Goal: Entertainment & Leisure: Consume media (video, audio)

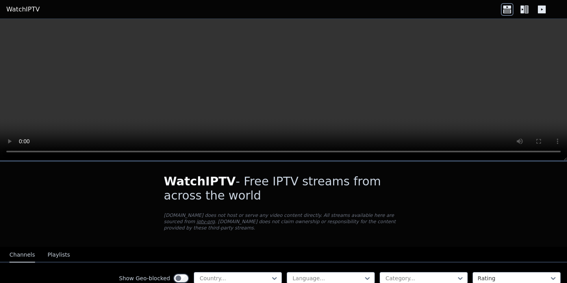
click at [206, 81] on video at bounding box center [283, 90] width 567 height 142
click at [157, 82] on video at bounding box center [283, 90] width 567 height 142
click at [225, 274] on div at bounding box center [235, 278] width 72 height 8
type input "*"
click at [523, 11] on icon at bounding box center [522, 10] width 4 height 8
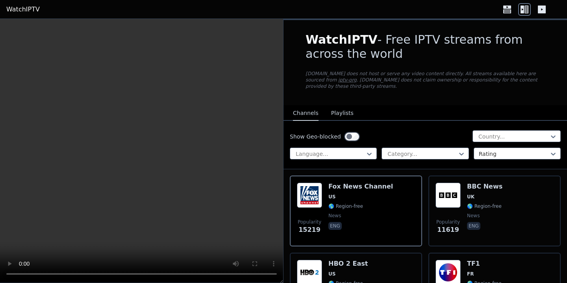
click at [510, 11] on icon at bounding box center [507, 9] width 13 height 13
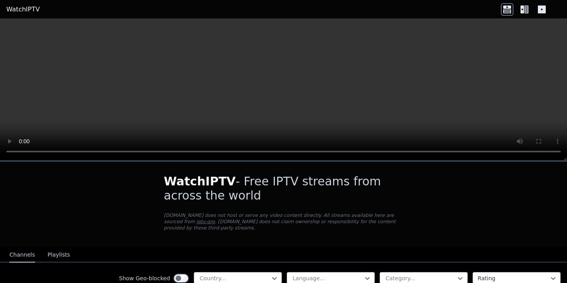
click at [521, 10] on icon at bounding box center [522, 10] width 4 height 8
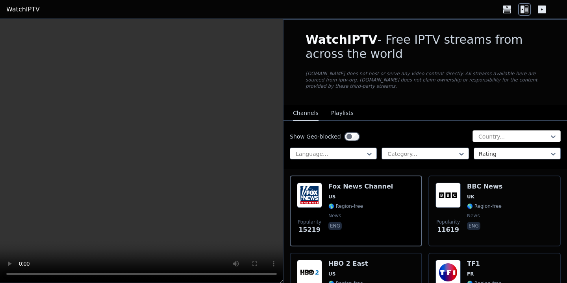
click at [485, 133] on div at bounding box center [513, 137] width 72 height 8
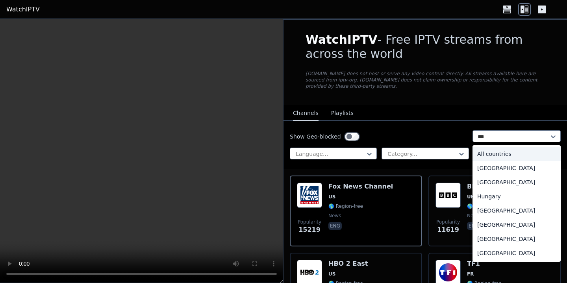
type input "****"
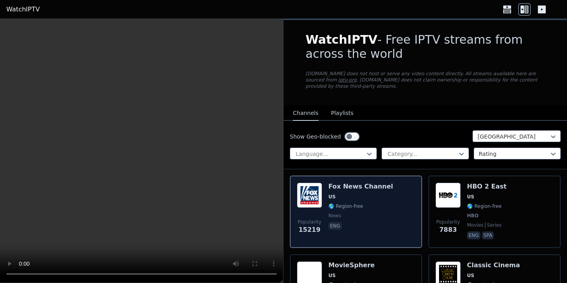
click at [391, 201] on div "Popularity 15219 [PERSON_NAME] US 🌎 Region-free news eng" at bounding box center [356, 212] width 118 height 58
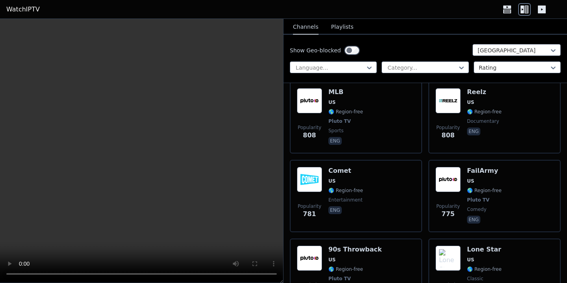
scroll to position [1465, 0]
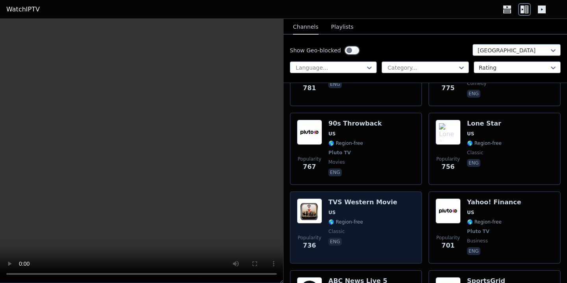
click at [376, 200] on h6 "TVS Western Movie" at bounding box center [362, 202] width 69 height 8
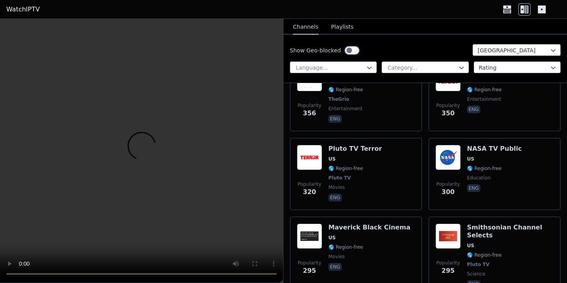
scroll to position [3564, 0]
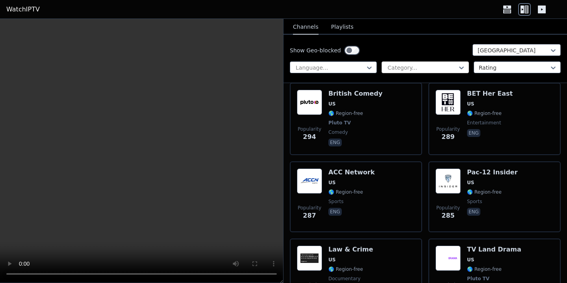
click at [398, 65] on div at bounding box center [421, 68] width 70 height 8
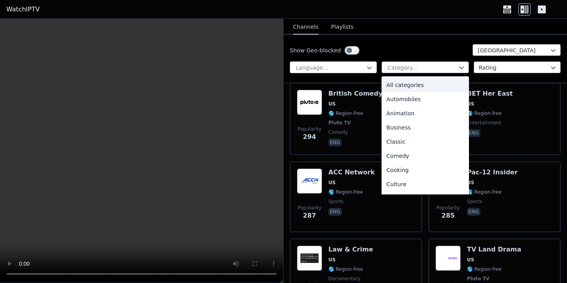
click at [335, 66] on div at bounding box center [330, 68] width 70 height 8
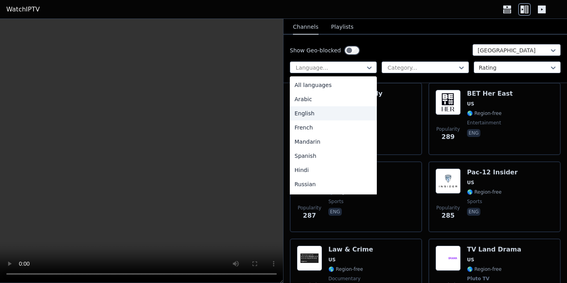
click at [310, 111] on div "English" at bounding box center [333, 113] width 87 height 14
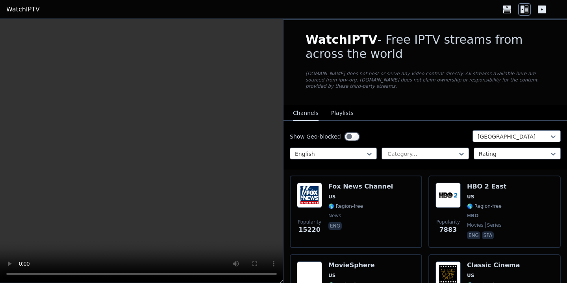
click at [183, 137] on video at bounding box center [141, 151] width 283 height 264
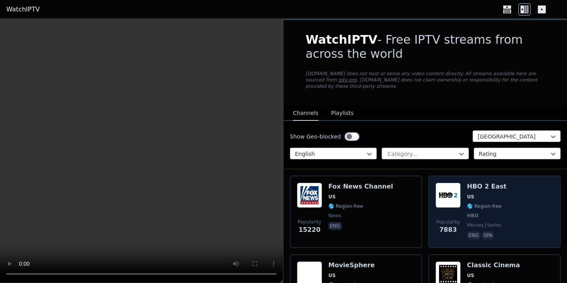
click at [495, 194] on span "US" at bounding box center [486, 197] width 39 height 6
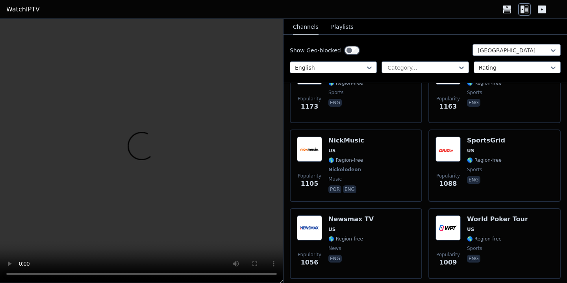
scroll to position [844, 0]
